Goal: Transaction & Acquisition: Download file/media

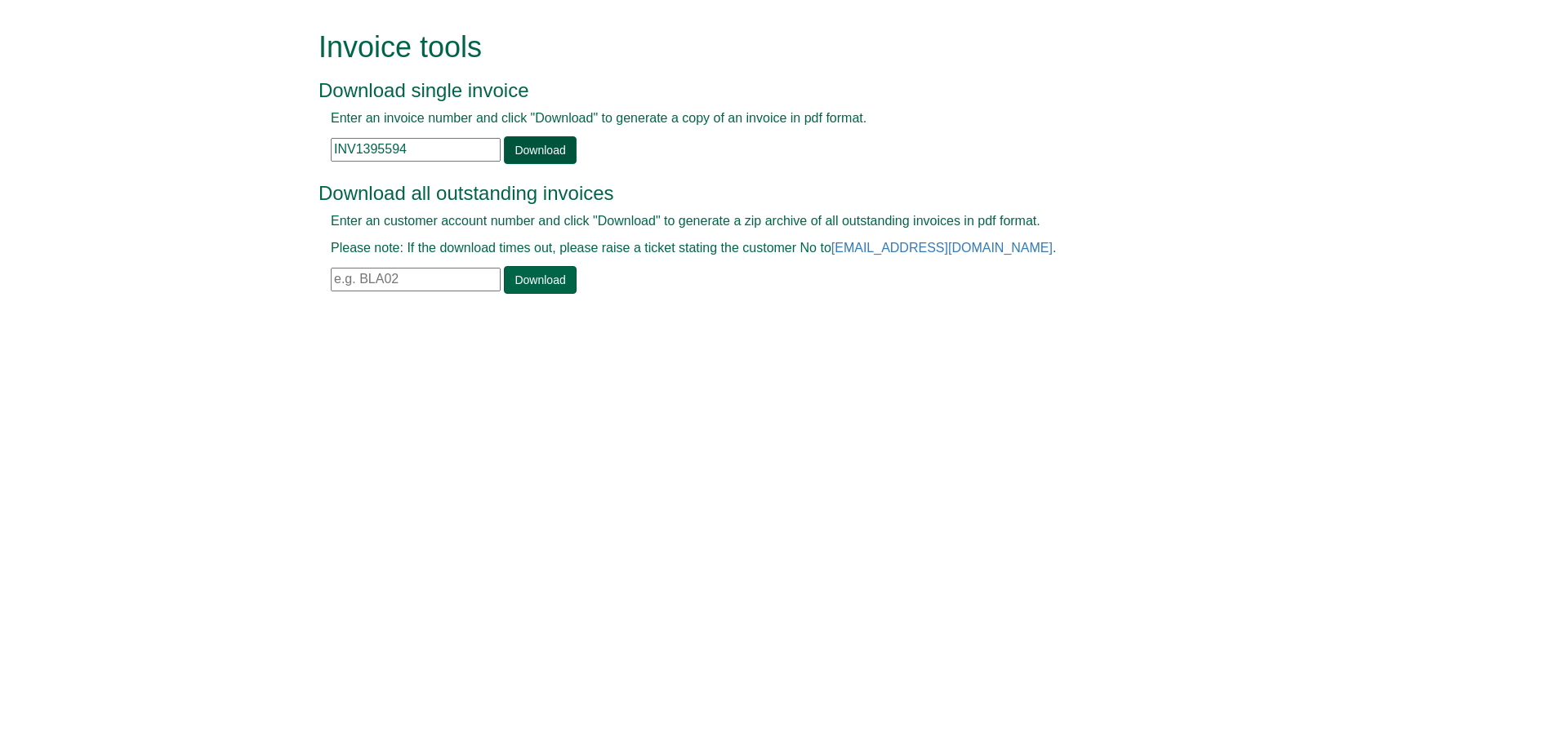
type input "INV1395594"
click at [553, 152] on link "Download" at bounding box center [539, 150] width 72 height 28
click at [456, 159] on input "text" at bounding box center [415, 149] width 170 height 24
paste input "INV1395594"
type input "INV1395594"
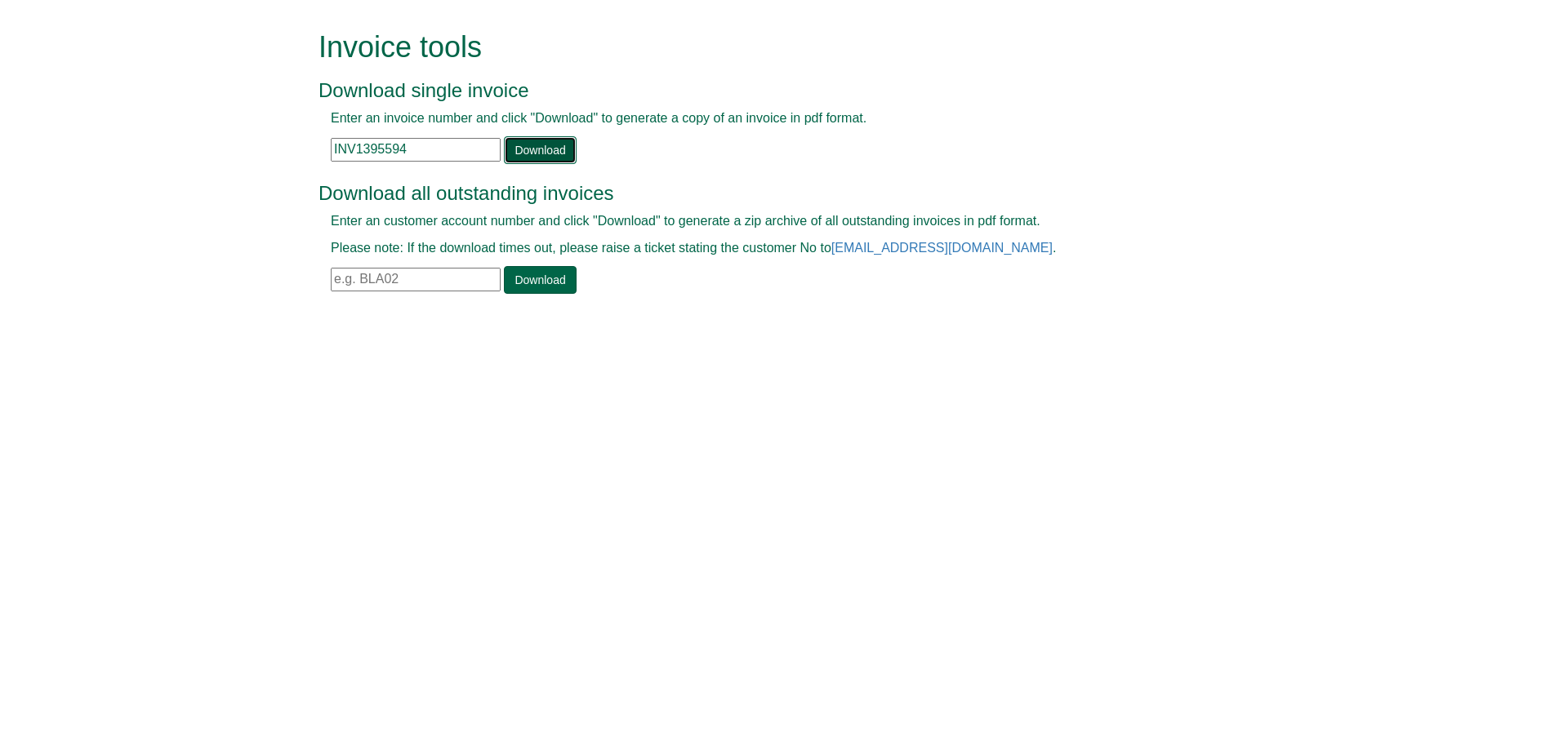
click at [529, 142] on link "Download" at bounding box center [539, 150] width 72 height 28
click at [417, 152] on input "text" at bounding box center [415, 149] width 170 height 24
paste input "INV1395594"
type input "INV1395594"
click at [496, 149] on div "Enter an invoice number and click "Download" to generate a copy of an invoice i…" at bounding box center [765, 136] width 894 height 55
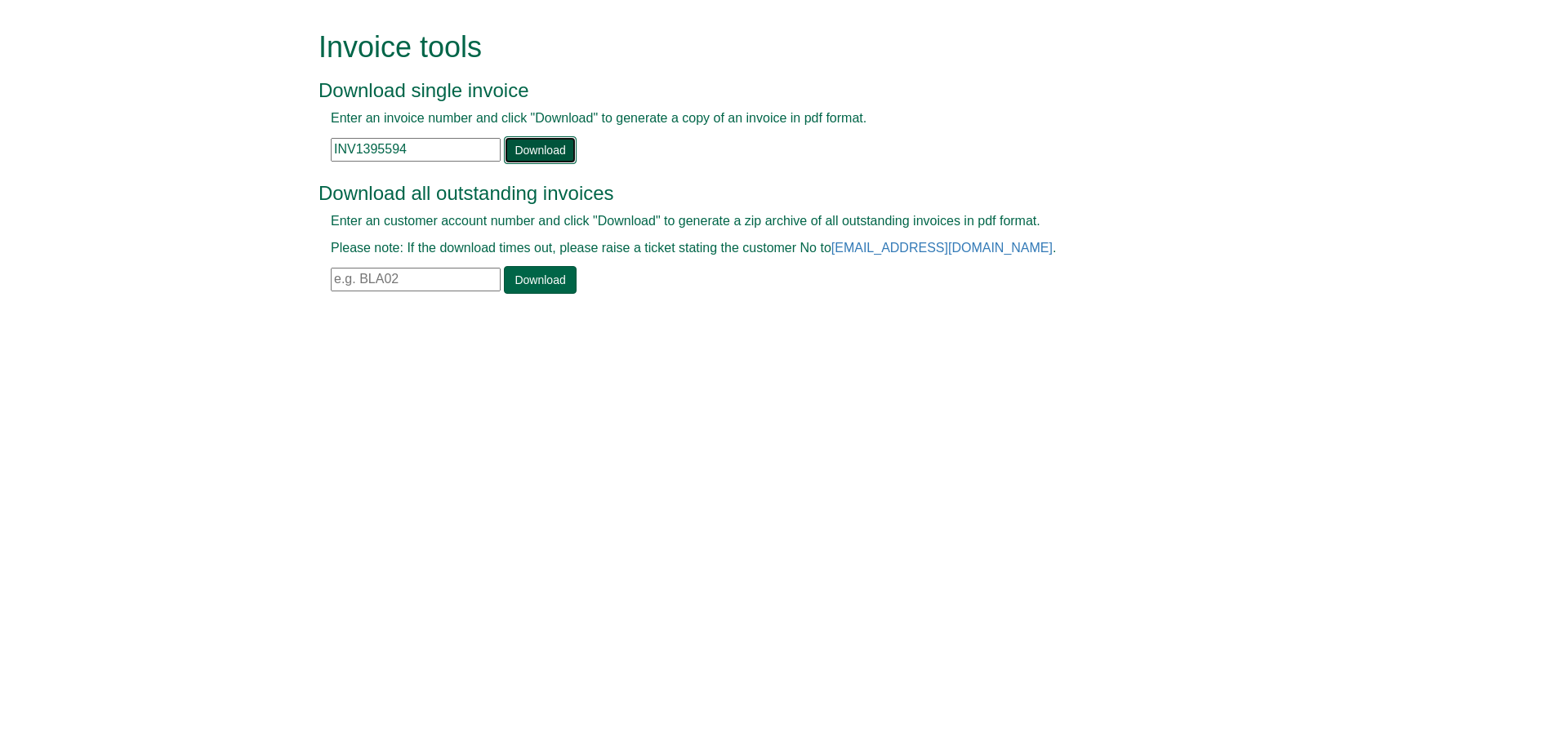
click at [515, 149] on link "Download" at bounding box center [539, 150] width 72 height 28
paste input "INV1395594"
type input "INV1395594"
click at [539, 142] on link "Download" at bounding box center [539, 150] width 72 height 28
